Goal: Task Accomplishment & Management: Manage account settings

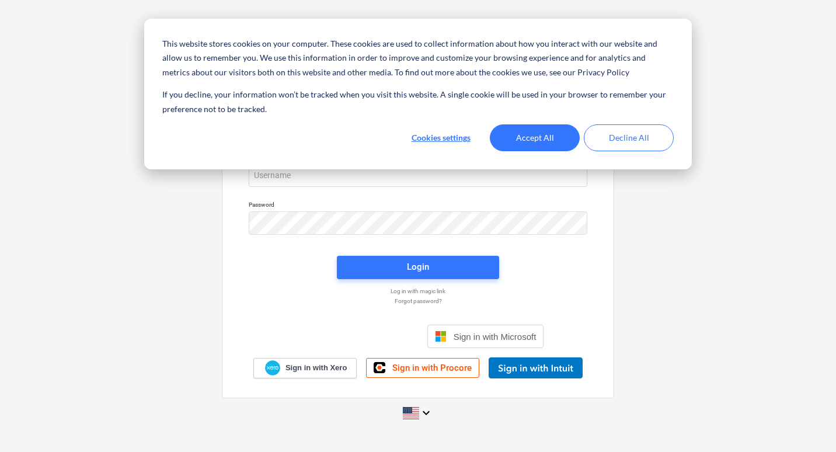
click at [419, 172] on body "This website stores cookies on your computer. These cookies are used to collect…" at bounding box center [418, 226] width 836 height 452
click at [539, 138] on button "Accept All" at bounding box center [535, 137] width 90 height 27
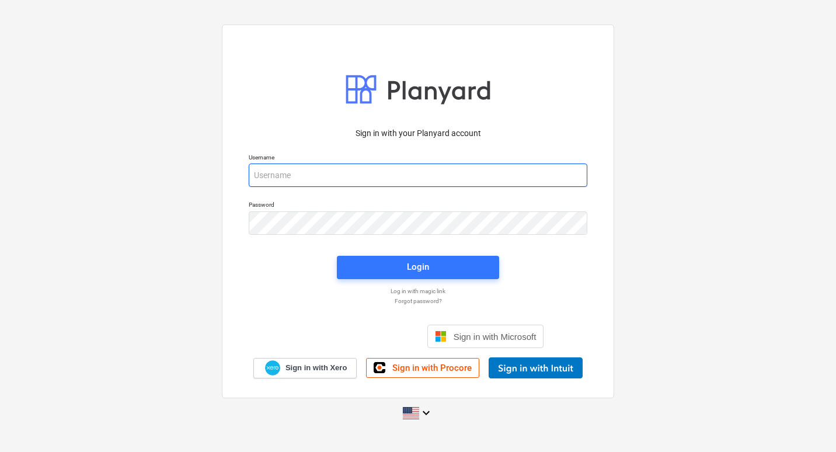
click at [455, 172] on input "email" at bounding box center [418, 174] width 339 height 23
click at [372, 176] on input "email" at bounding box center [418, 174] width 339 height 23
type input "[PERSON_NAME][EMAIL_ADDRESS][DOMAIN_NAME]"
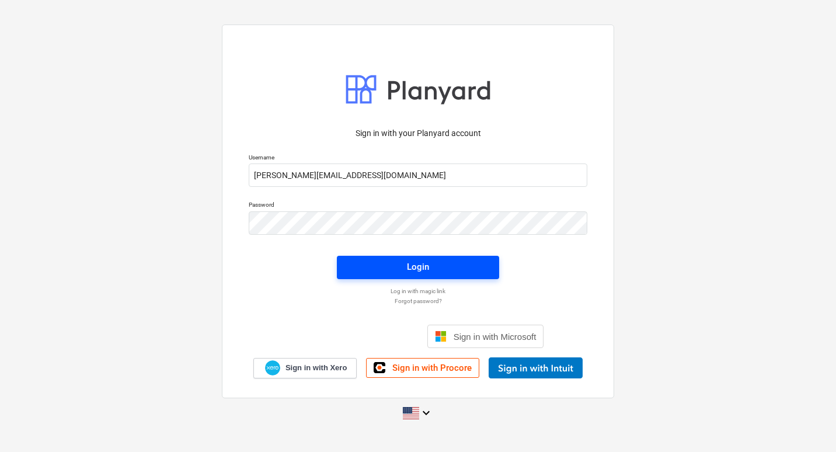
click at [406, 270] on span "Login" at bounding box center [418, 266] width 134 height 15
click at [472, 267] on span "Login" at bounding box center [418, 267] width 134 height 15
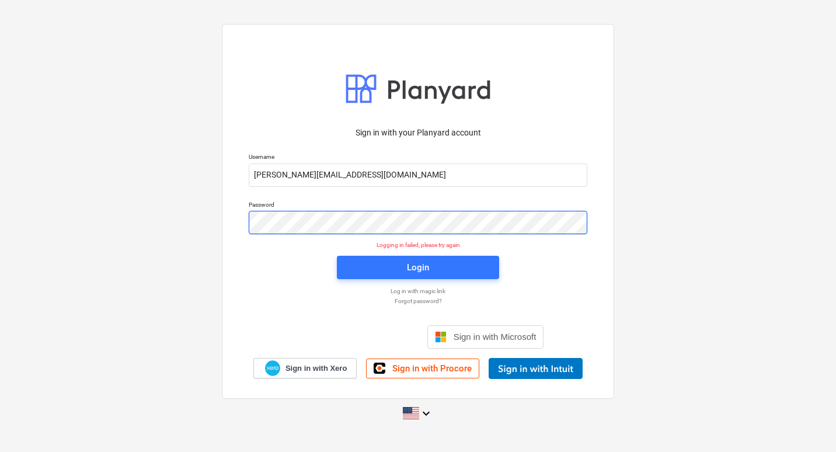
click at [89, 258] on div "Sign in with your Planyard account Username [PERSON_NAME][EMAIL_ADDRESS][DOMAIN…" at bounding box center [418, 226] width 836 height 422
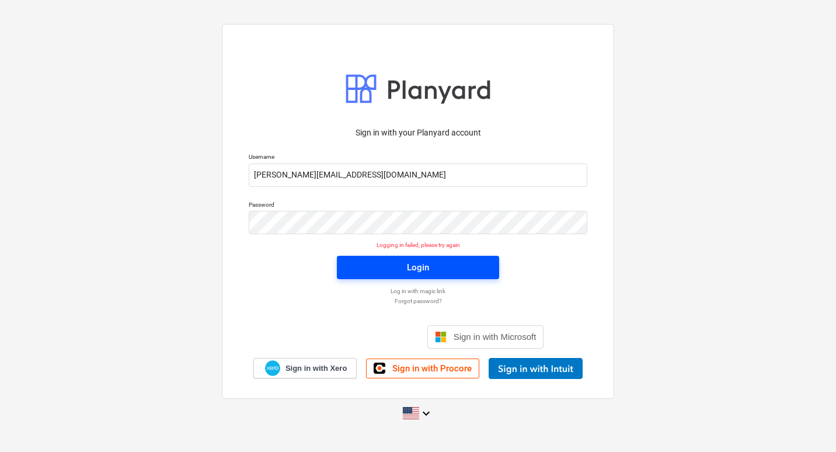
click at [345, 267] on button "Login" at bounding box center [418, 267] width 162 height 23
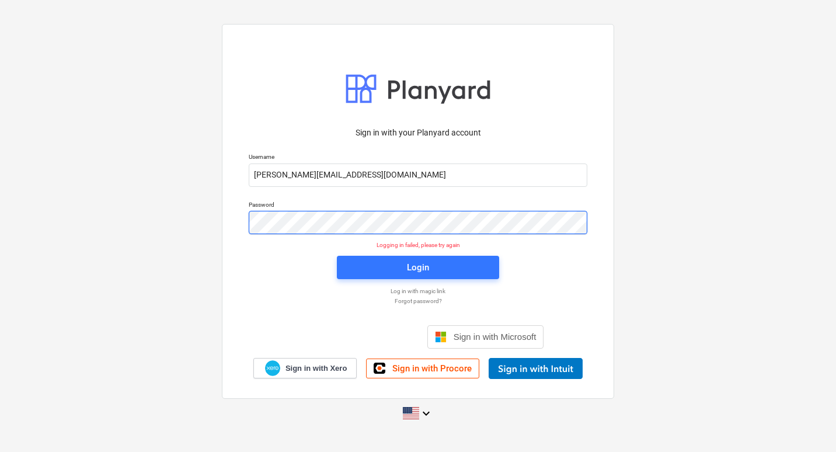
click at [113, 240] on div "Sign in with your Planyard account Username [PERSON_NAME][EMAIL_ADDRESS][DOMAIN…" at bounding box center [418, 226] width 836 height 422
